Goal: Task Accomplishment & Management: Manage account settings

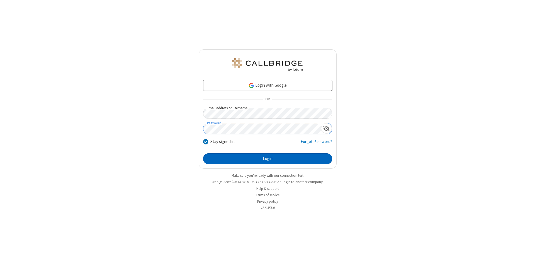
click at [267, 159] on button "Login" at bounding box center [267, 158] width 129 height 11
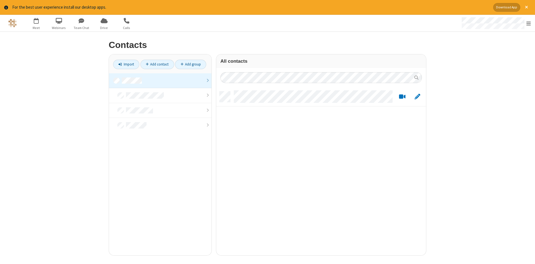
click at [160, 81] on link at bounding box center [160, 80] width 103 height 15
click at [157, 64] on link "Add contact" at bounding box center [157, 64] width 34 height 9
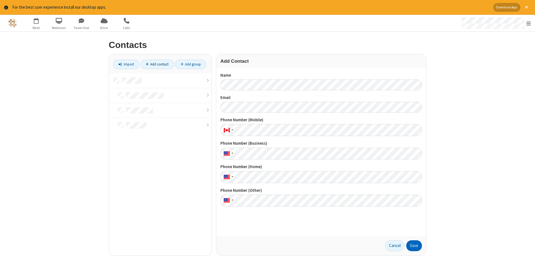
click at [414, 245] on button "Save" at bounding box center [414, 245] width 16 height 11
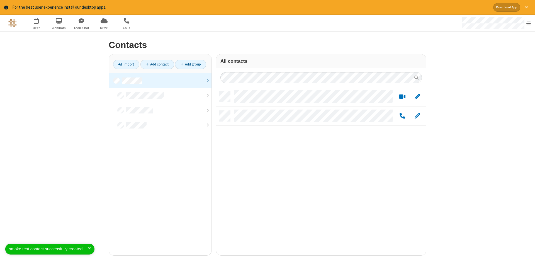
scroll to position [168, 210]
click at [157, 64] on link "Add contact" at bounding box center [157, 64] width 34 height 9
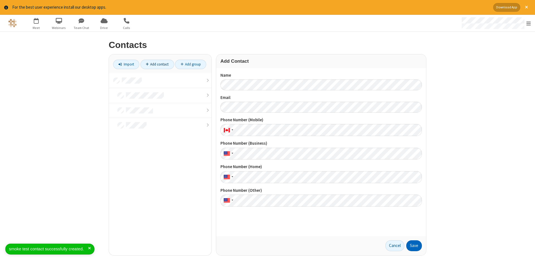
click at [414, 245] on button "Save" at bounding box center [414, 245] width 16 height 11
